Goal: Task Accomplishment & Management: Manage account settings

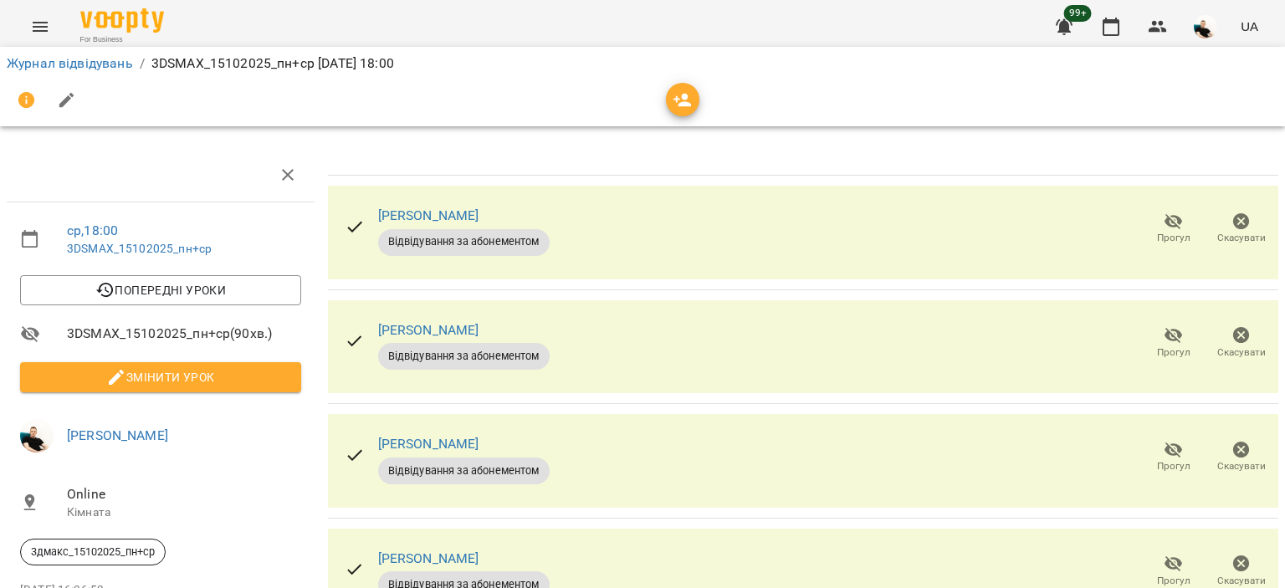
click at [1157, 235] on span "Прогул" at bounding box center [1173, 238] width 33 height 14
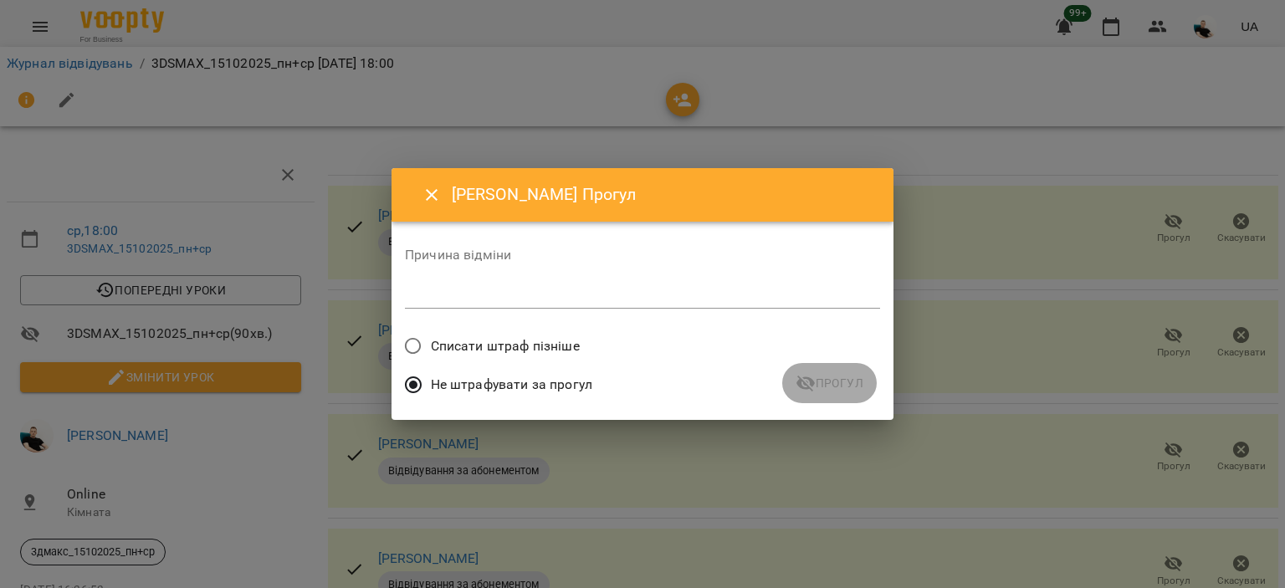
click at [539, 304] on div "*" at bounding box center [642, 295] width 475 height 27
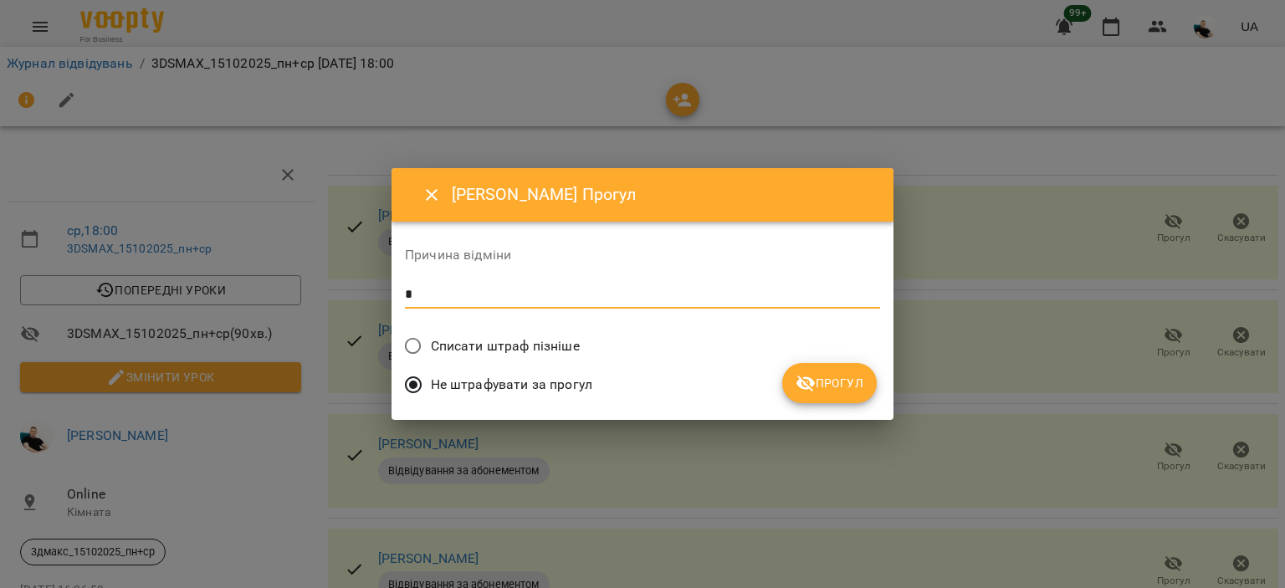
type textarea "*"
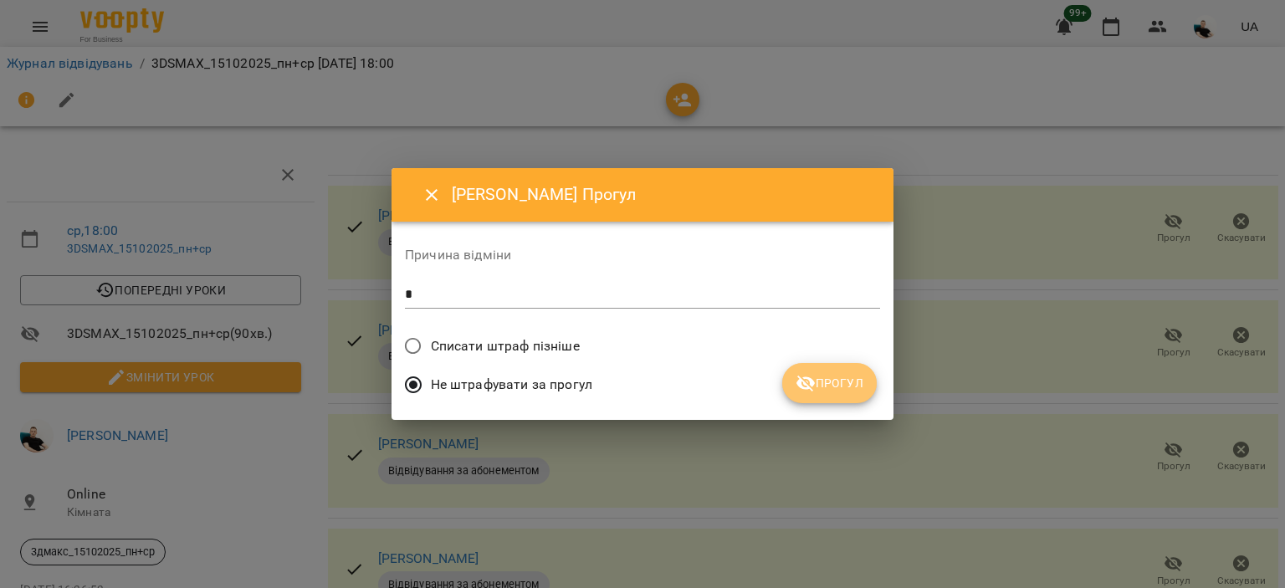
click at [825, 385] on span "Прогул" at bounding box center [829, 383] width 68 height 20
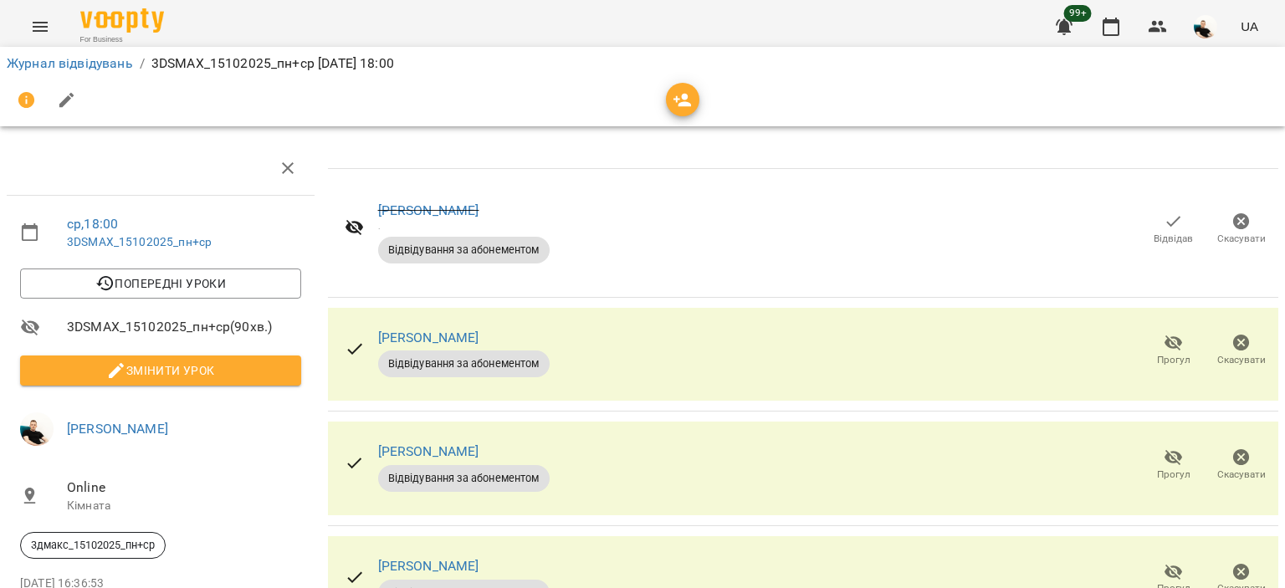
scroll to position [84, 0]
click at [1149, 212] on span "Відвідав" at bounding box center [1173, 228] width 48 height 33
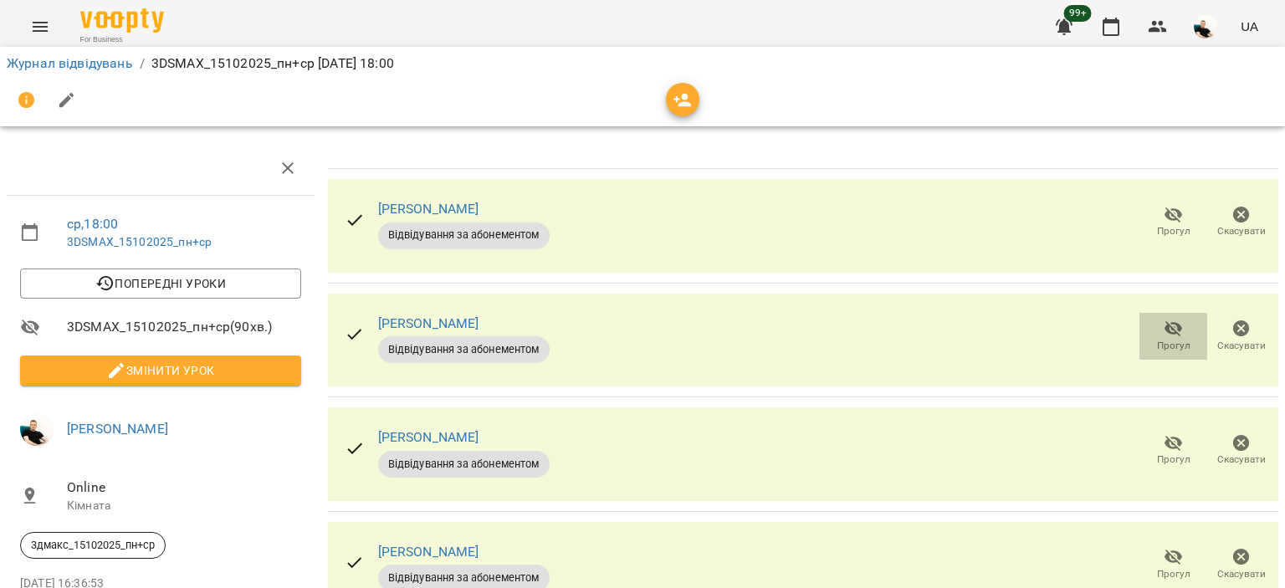
click at [1164, 321] on icon "button" at bounding box center [1173, 329] width 18 height 16
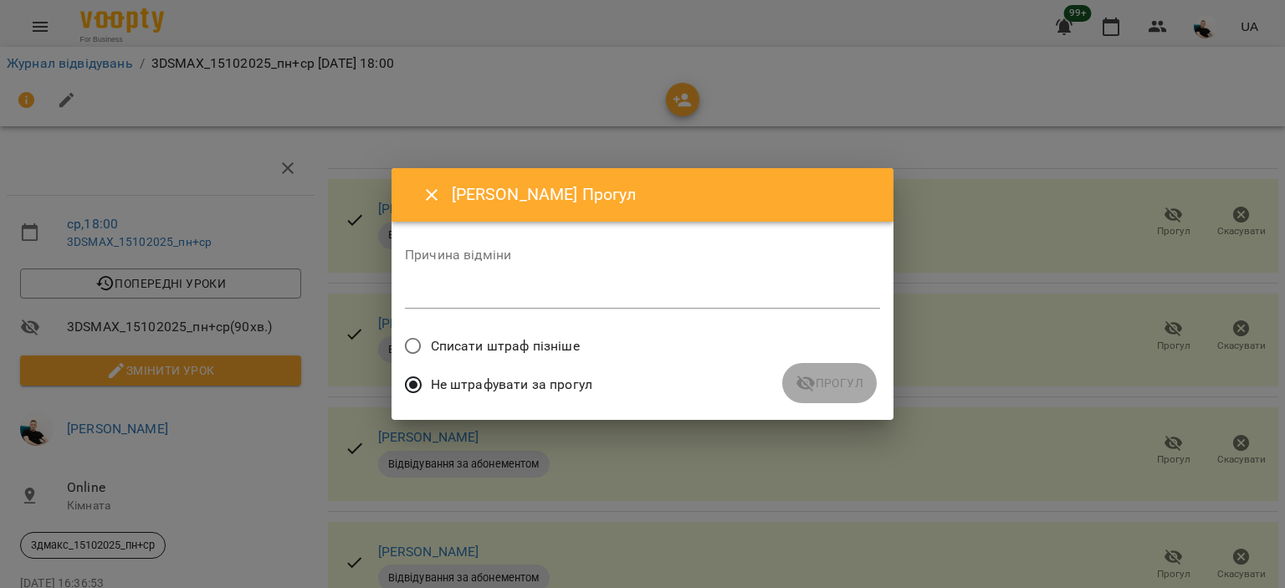
click at [565, 304] on div "*" at bounding box center [642, 295] width 475 height 27
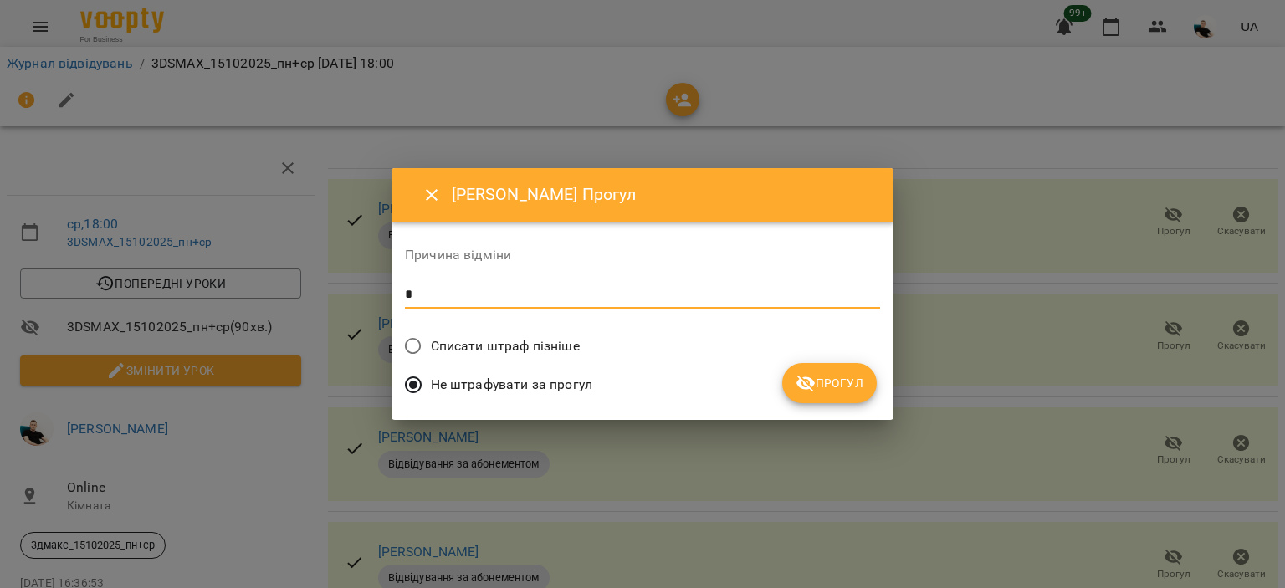
type textarea "*"
click at [805, 381] on icon "submit" at bounding box center [805, 383] width 20 height 20
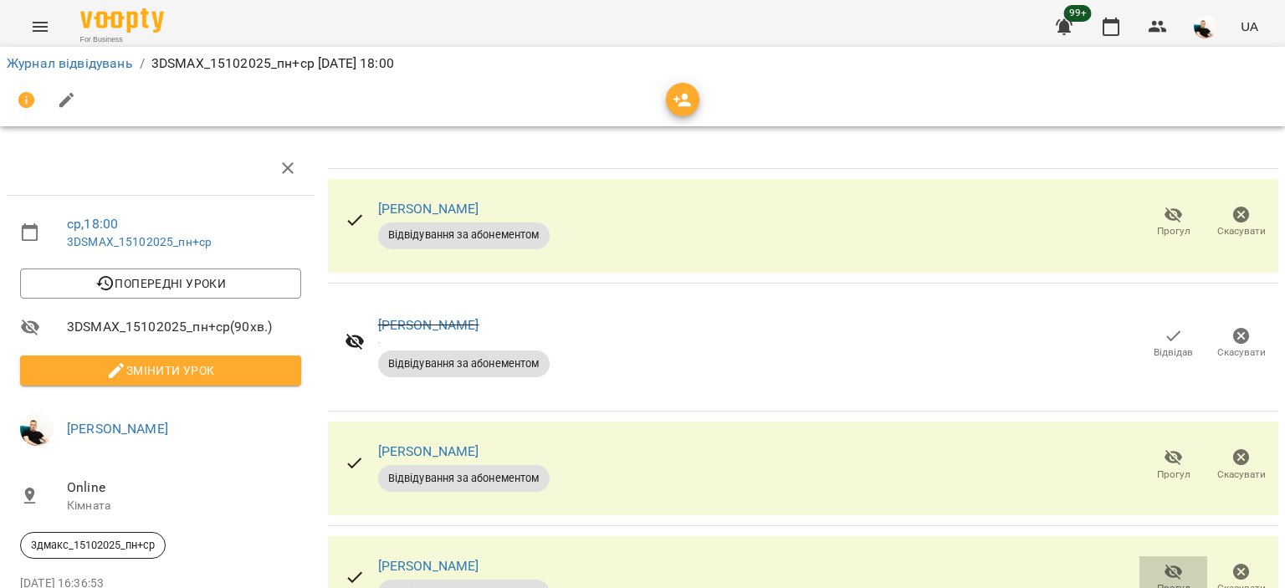
click at [1163, 562] on icon "button" at bounding box center [1173, 572] width 20 height 20
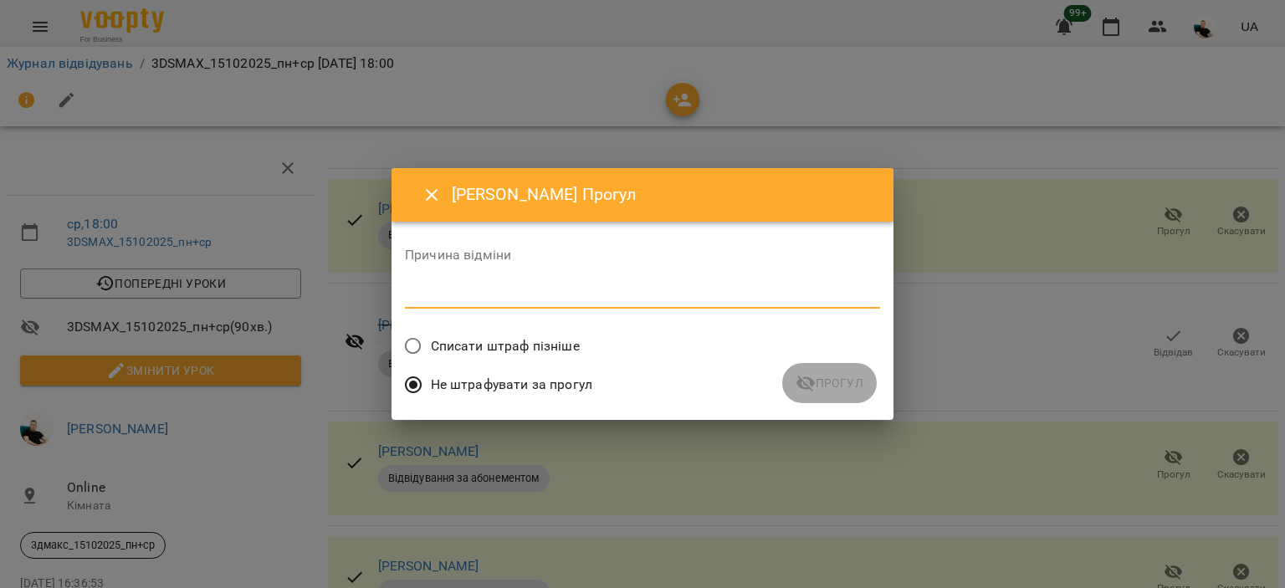
click at [539, 296] on textarea at bounding box center [642, 295] width 475 height 16
type textarea "*"
click at [816, 387] on span "Прогул" at bounding box center [829, 383] width 68 height 20
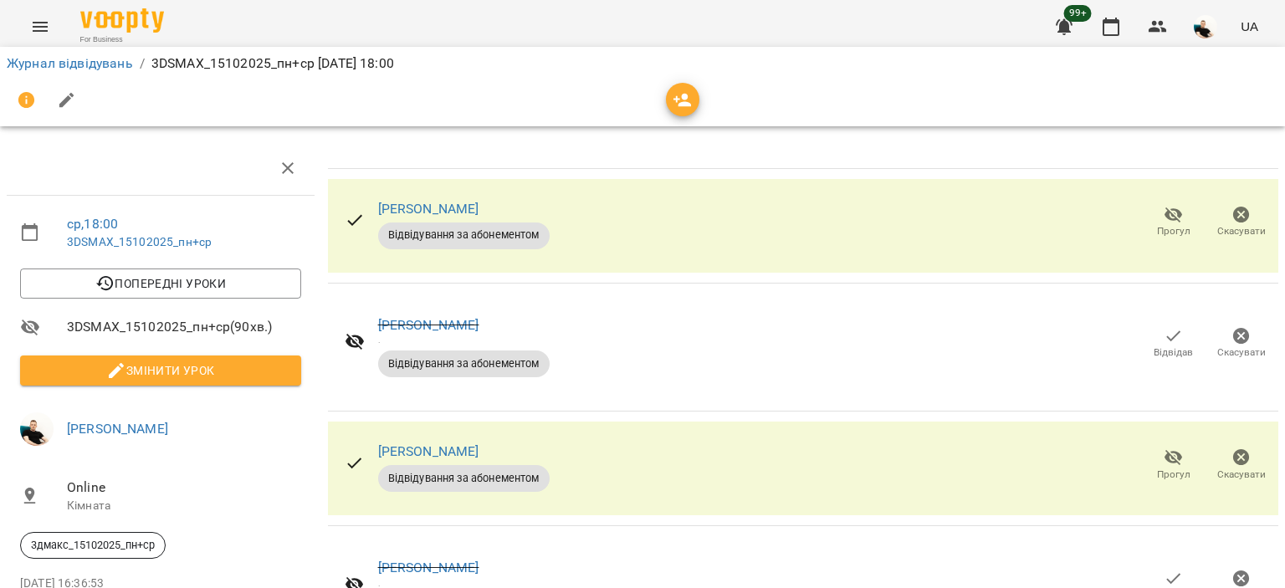
scroll to position [0, 0]
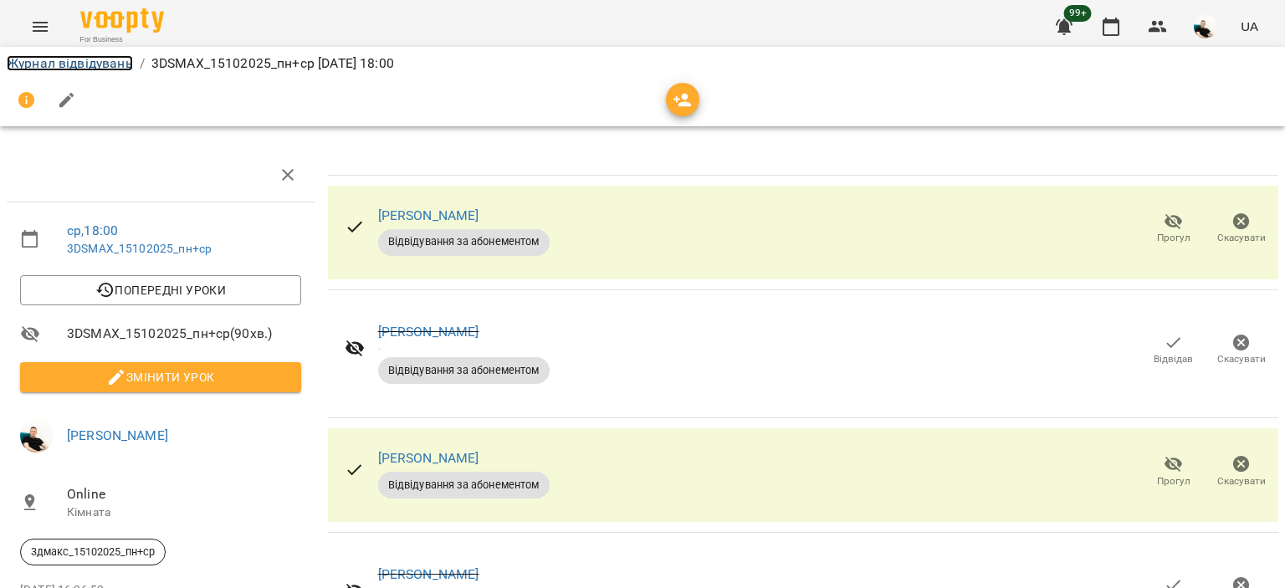
click at [109, 63] on link "Журнал відвідувань" at bounding box center [70, 63] width 126 height 16
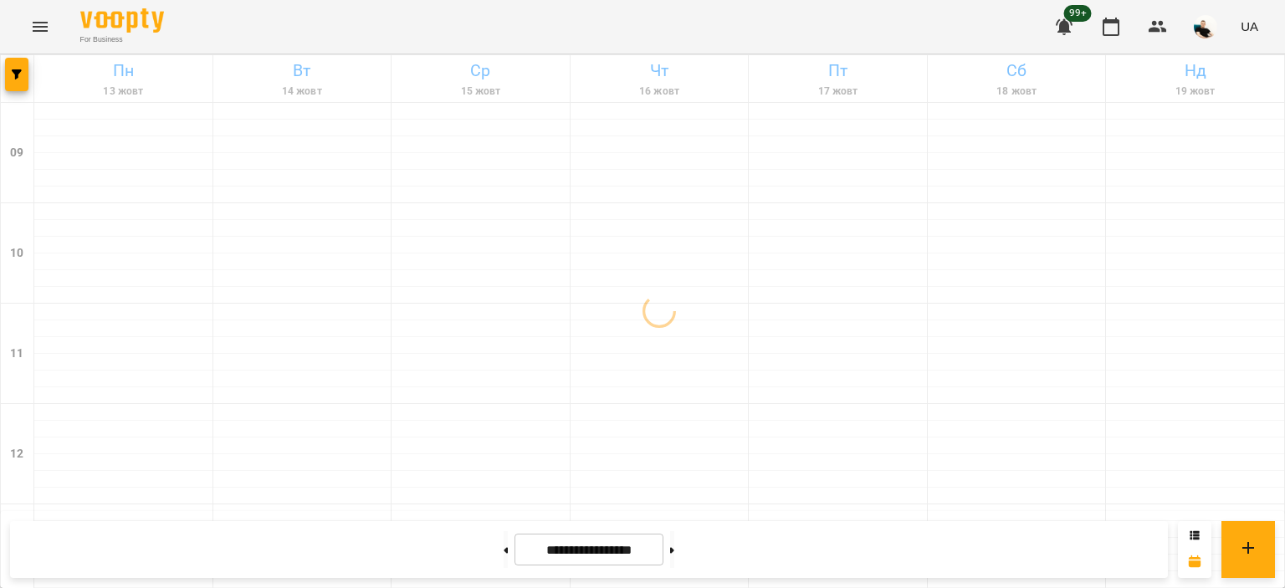
scroll to position [894, 0]
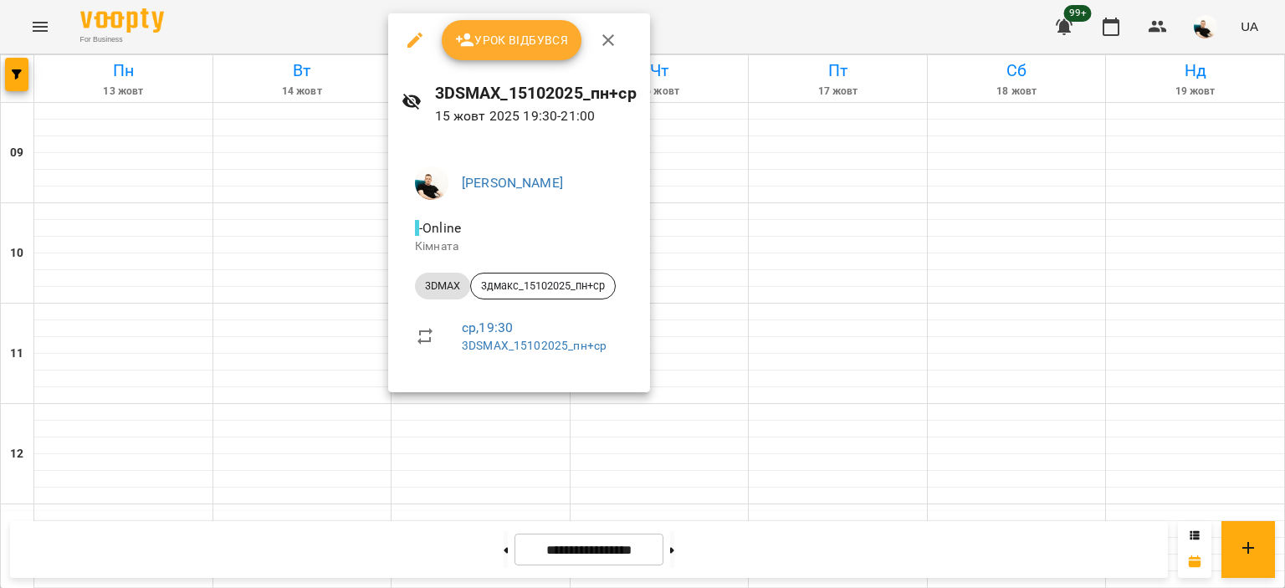
click at [488, 43] on span "Урок відбувся" at bounding box center [512, 40] width 114 height 20
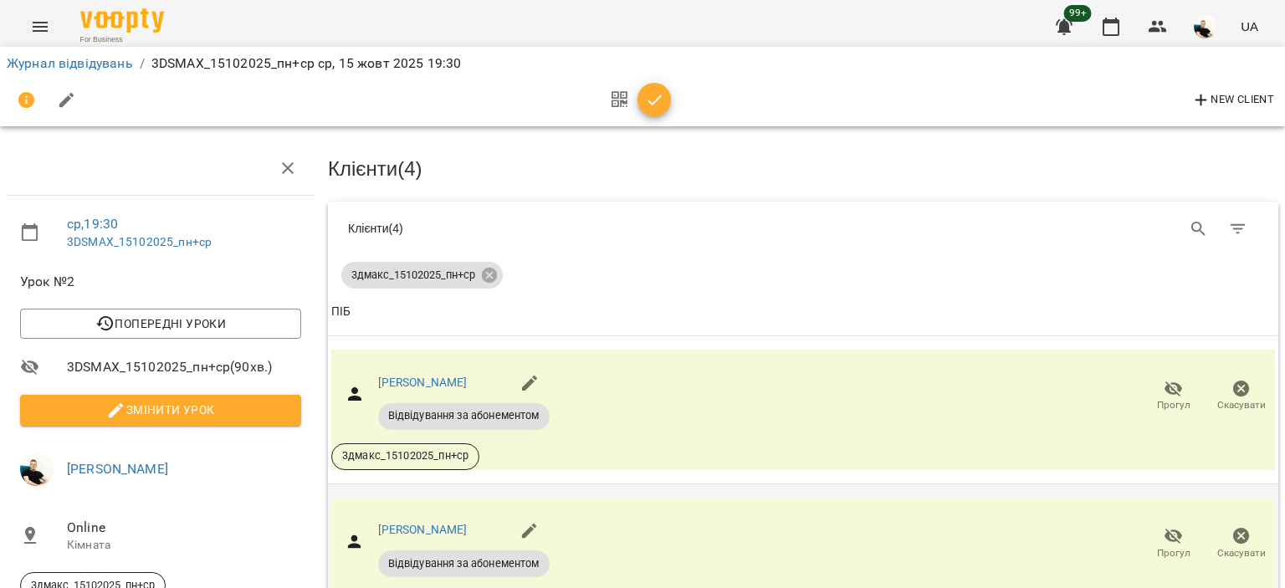
scroll to position [167, 0]
click at [1149, 526] on span "Прогул" at bounding box center [1173, 542] width 48 height 33
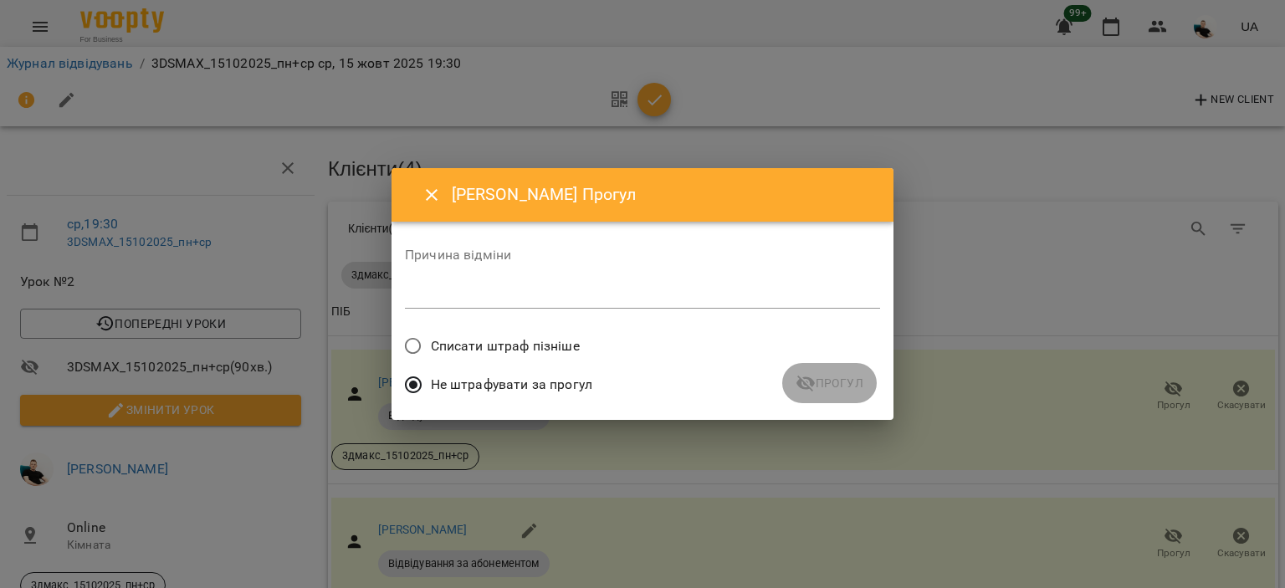
click at [540, 285] on div "*" at bounding box center [642, 295] width 475 height 27
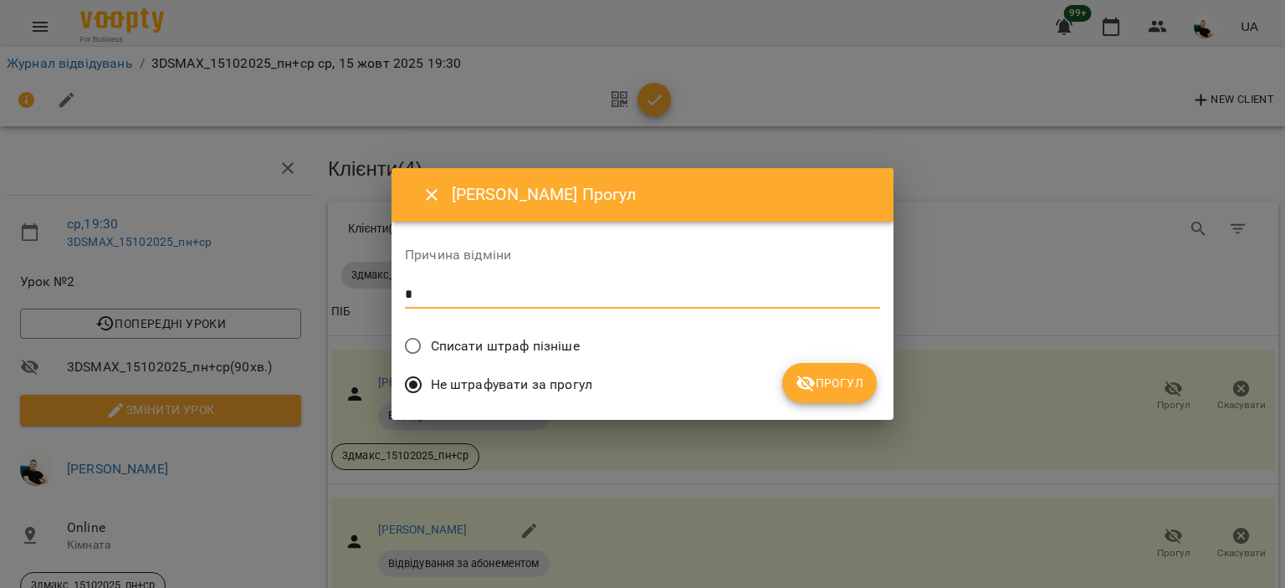
type textarea "*"
click at [814, 378] on icon "submit" at bounding box center [805, 383] width 20 height 20
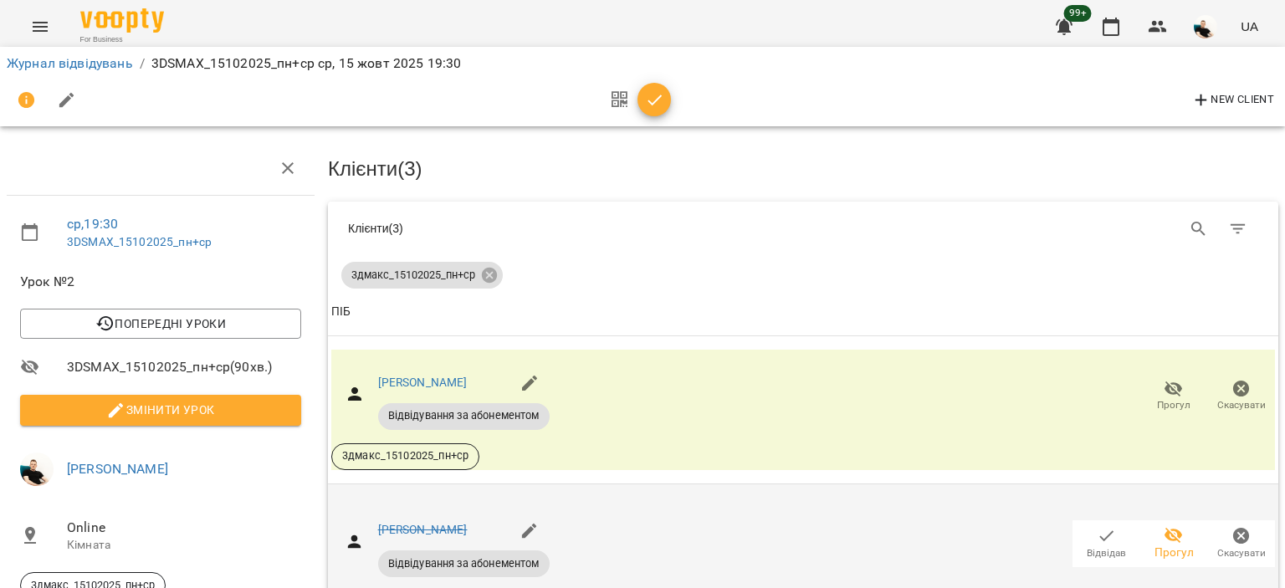
scroll to position [335, 0]
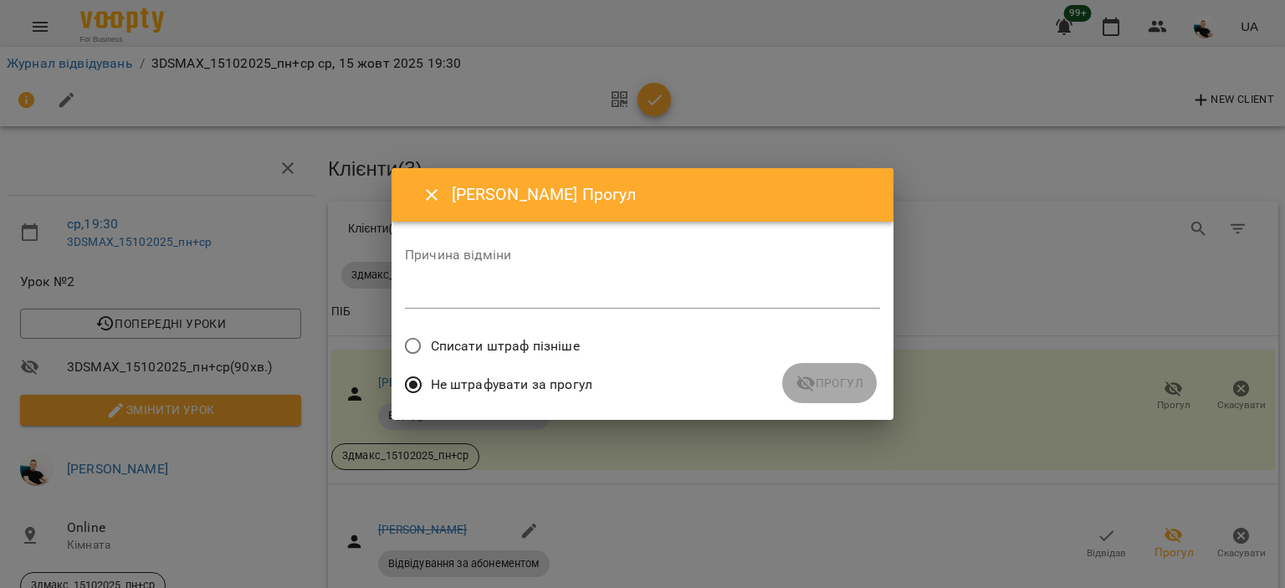
click at [669, 294] on textarea at bounding box center [642, 295] width 475 height 16
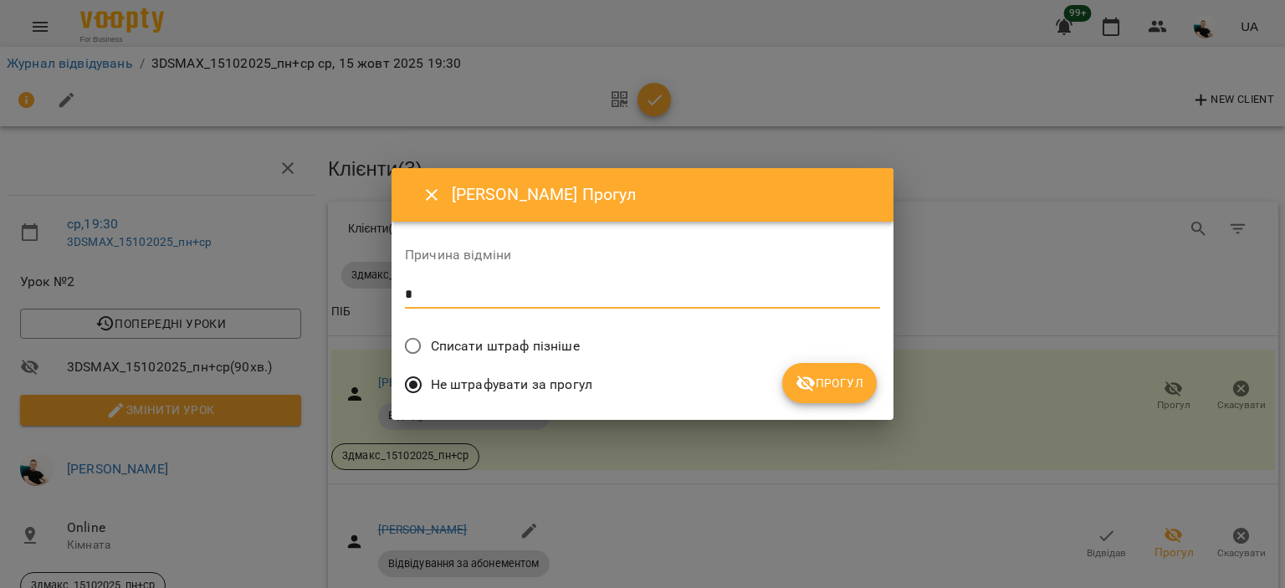
type textarea "*"
click at [840, 384] on span "Прогул" at bounding box center [829, 383] width 68 height 20
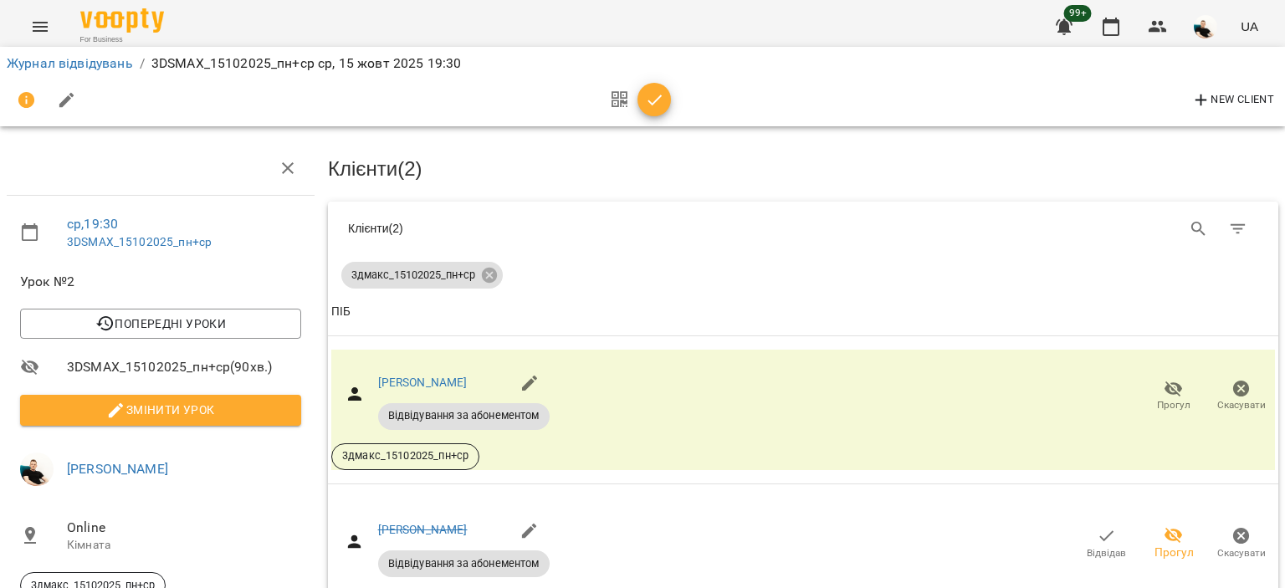
scroll to position [0, 0]
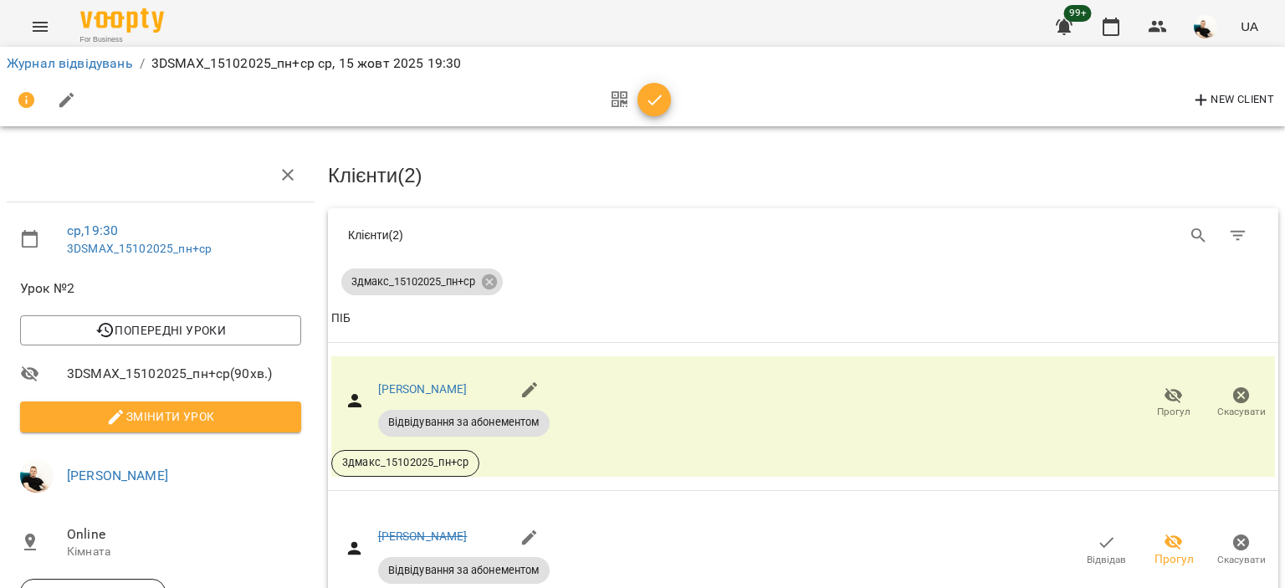
click at [666, 103] on span "button" at bounding box center [653, 100] width 33 height 20
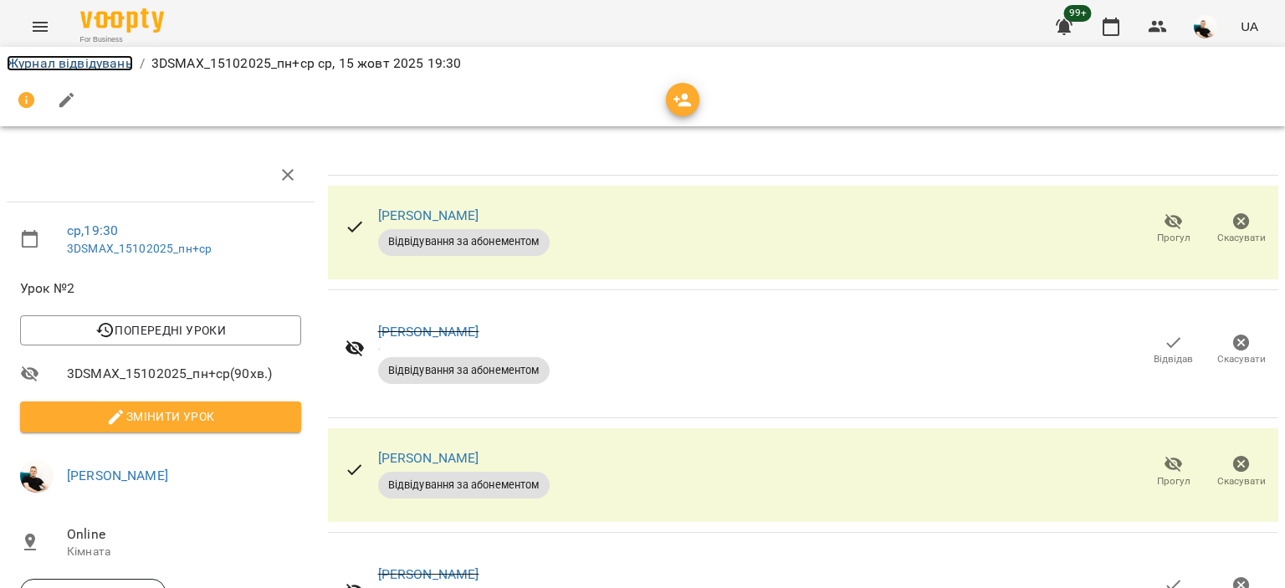
click at [76, 64] on link "Журнал відвідувань" at bounding box center [70, 63] width 126 height 16
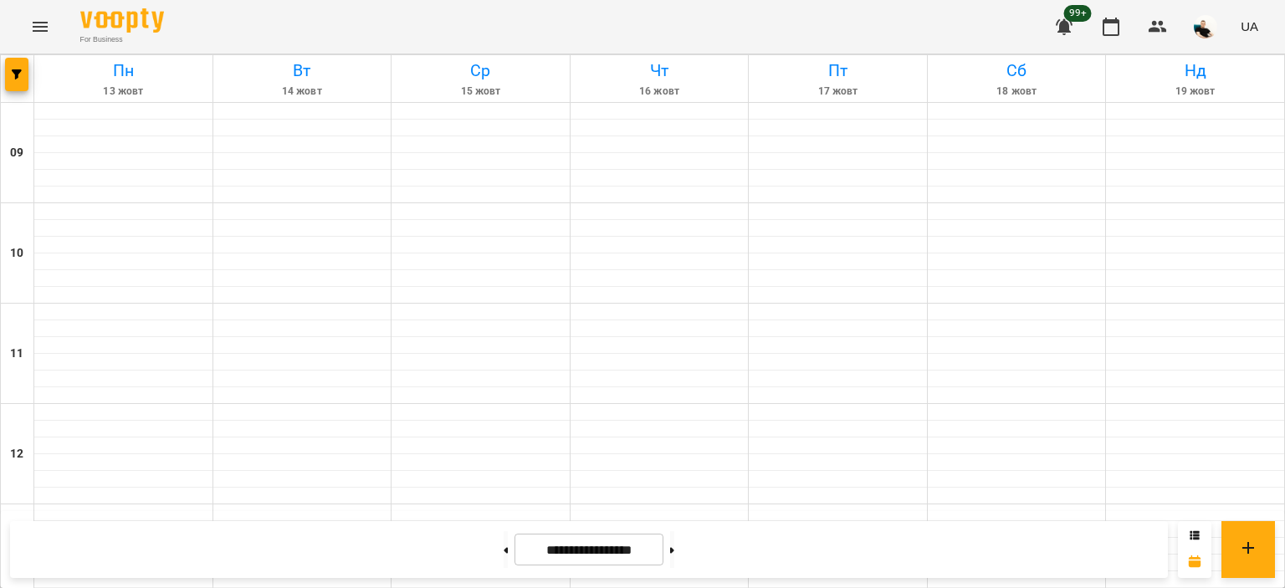
scroll to position [894, 0]
click at [674, 550] on button at bounding box center [672, 549] width 4 height 37
type input "**********"
